Goal: Find specific page/section: Find specific page/section

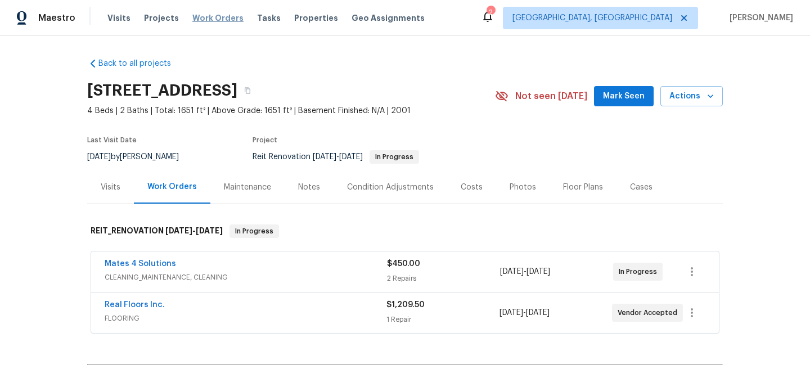
click at [213, 16] on span "Work Orders" at bounding box center [217, 17] width 51 height 11
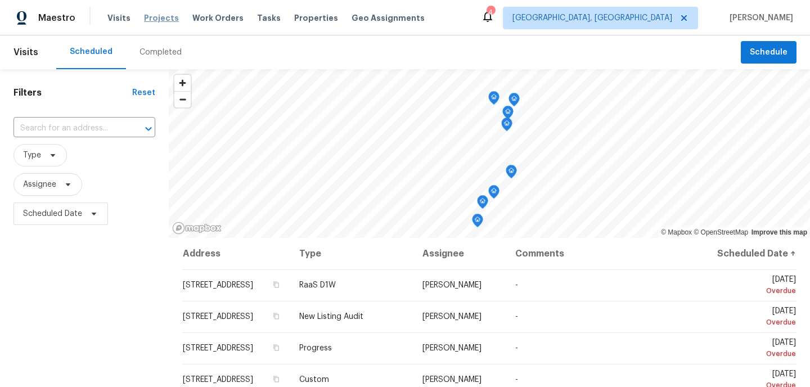
click at [161, 18] on span "Projects" at bounding box center [161, 17] width 35 height 11
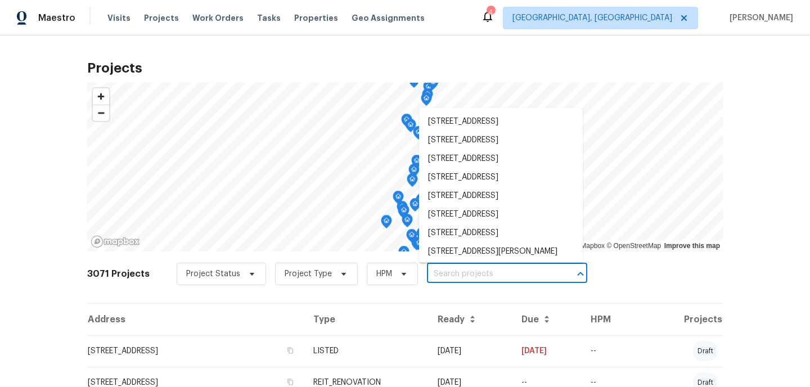
click at [432, 276] on input "text" at bounding box center [491, 274] width 129 height 17
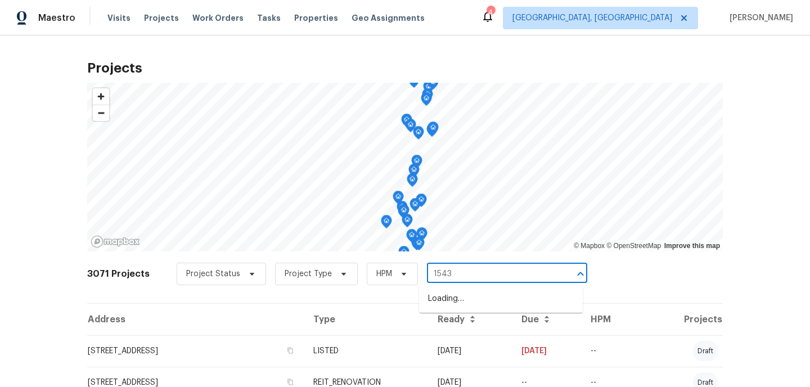
type input "15431"
click at [481, 302] on li "[STREET_ADDRESS]" at bounding box center [501, 299] width 164 height 19
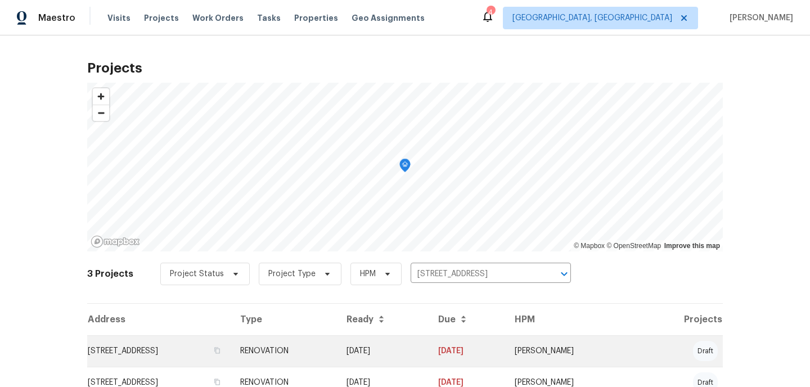
click at [213, 347] on td "[STREET_ADDRESS]" at bounding box center [159, 351] width 144 height 32
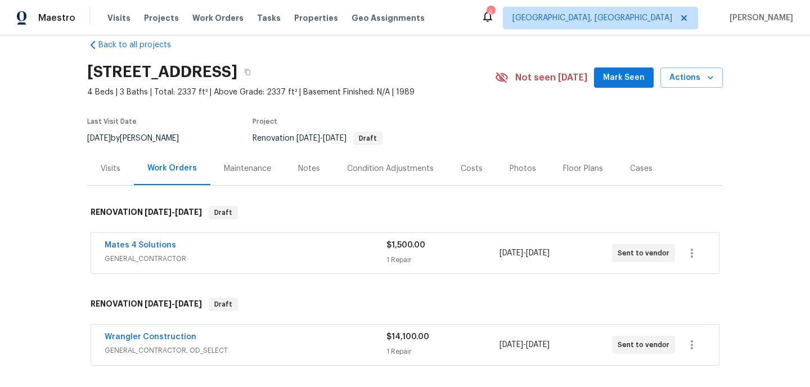
scroll to position [11, 0]
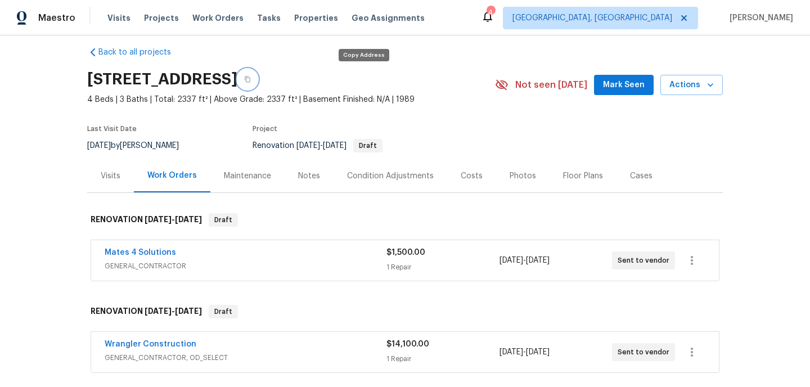
click at [251, 81] on icon "button" at bounding box center [247, 79] width 7 height 7
click at [250, 77] on icon "button" at bounding box center [248, 80] width 6 height 6
